Goal: Navigation & Orientation: Find specific page/section

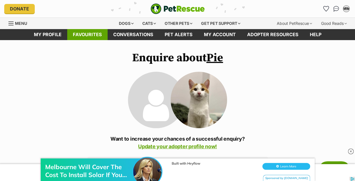
click at [86, 39] on link "Favourites" at bounding box center [87, 34] width 40 height 11
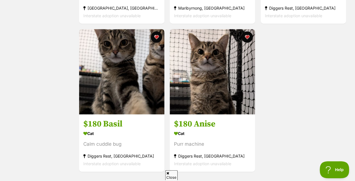
scroll to position [234, 0]
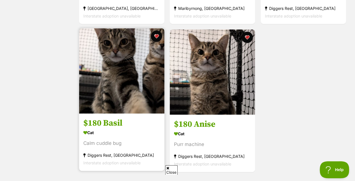
click at [137, 89] on img at bounding box center [121, 70] width 85 height 85
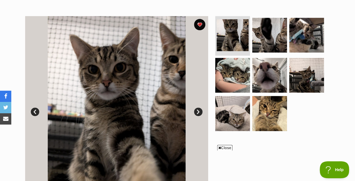
click at [198, 111] on link "Next" at bounding box center [198, 112] width 8 height 8
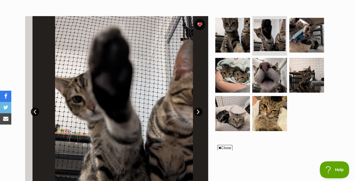
click at [198, 111] on link "Next" at bounding box center [198, 112] width 8 height 8
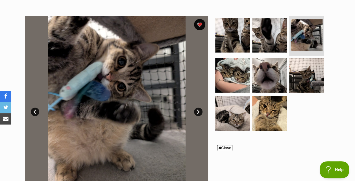
click at [198, 111] on link "Next" at bounding box center [198, 112] width 8 height 8
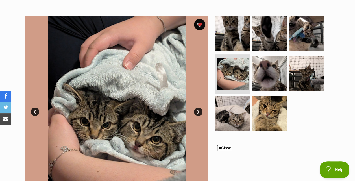
click at [198, 111] on link "Next" at bounding box center [198, 112] width 8 height 8
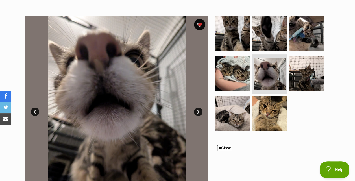
click at [198, 111] on link "Next" at bounding box center [198, 112] width 8 height 8
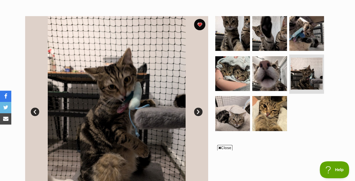
click at [198, 110] on link "Next" at bounding box center [198, 112] width 8 height 8
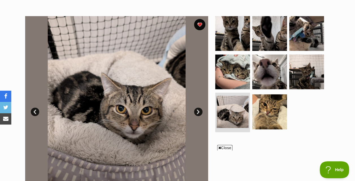
click at [198, 110] on link "Next" at bounding box center [198, 112] width 8 height 8
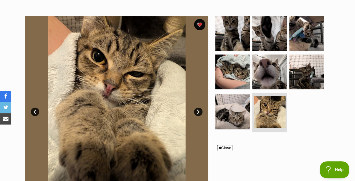
click at [198, 110] on link "Next" at bounding box center [198, 112] width 8 height 8
